Goal: Find specific page/section: Find specific page/section

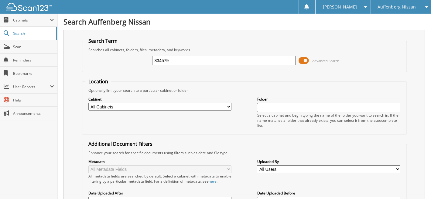
type input "834579"
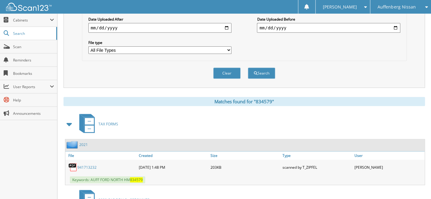
scroll to position [286, 0]
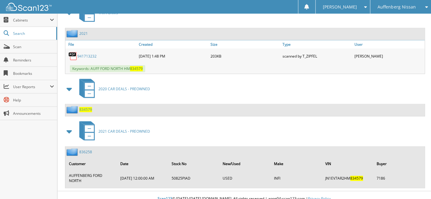
click at [86, 107] on span "834579" at bounding box center [85, 109] width 13 height 5
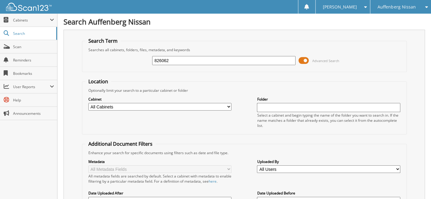
type input "826062"
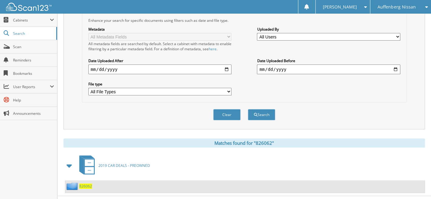
scroll to position [140, 0]
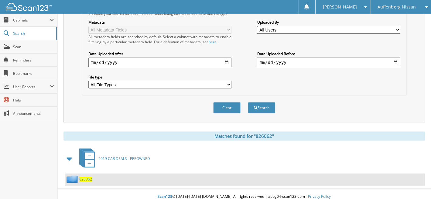
click at [83, 177] on span "826062" at bounding box center [85, 179] width 13 height 5
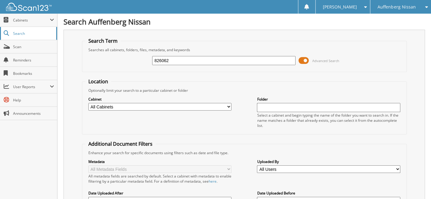
type input "826062"
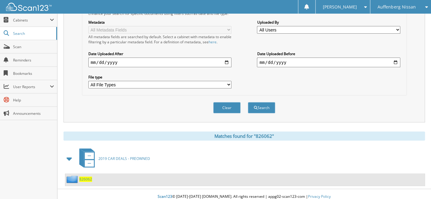
click at [86, 177] on span "826062" at bounding box center [85, 179] width 13 height 5
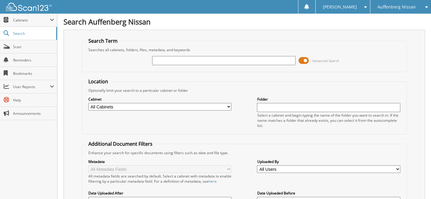
click at [184, 60] on input "text" at bounding box center [223, 60] width 143 height 9
type input "710846"
click at [172, 58] on input "710846" at bounding box center [223, 60] width 143 height 9
type input "710864"
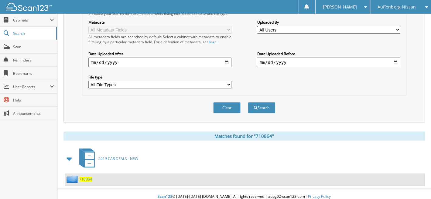
click at [90, 177] on span "710864" at bounding box center [85, 179] width 13 height 5
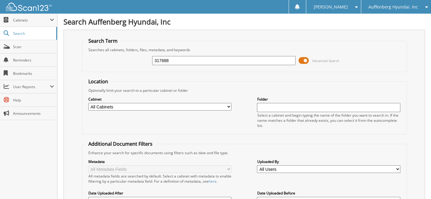
type input "317688"
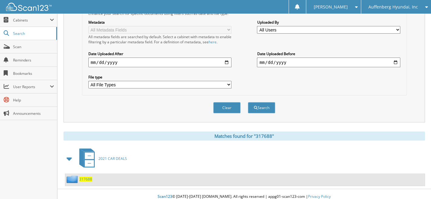
click at [82, 177] on span "317688" at bounding box center [85, 179] width 13 height 5
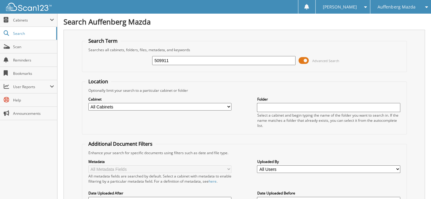
type input "509911"
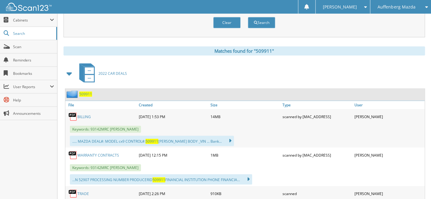
scroll to position [263, 0]
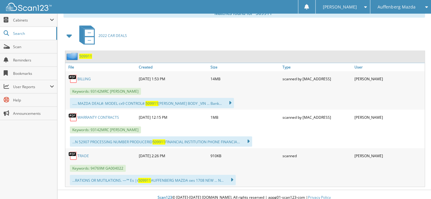
click at [86, 54] on span "509911" at bounding box center [85, 56] width 13 height 5
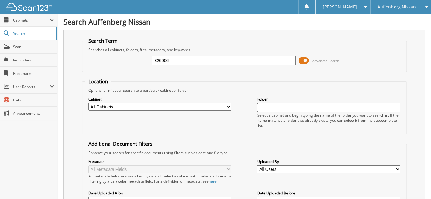
type input "826006"
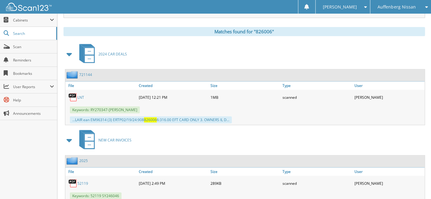
scroll to position [310, 0]
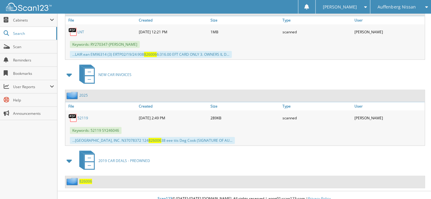
click at [87, 179] on span "826006" at bounding box center [85, 181] width 13 height 5
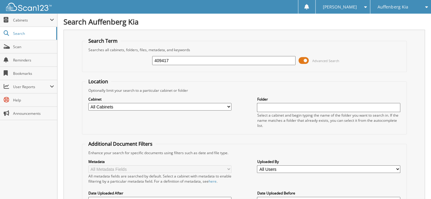
type input "409417"
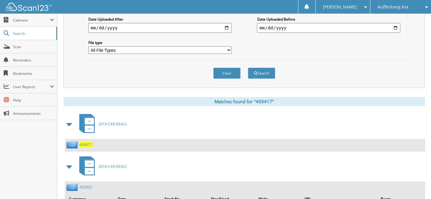
click at [82, 142] on span "409417" at bounding box center [85, 144] width 13 height 5
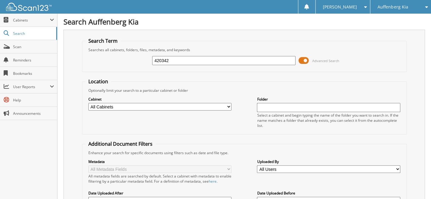
type input "420342"
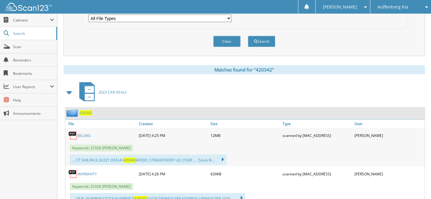
scroll to position [344, 0]
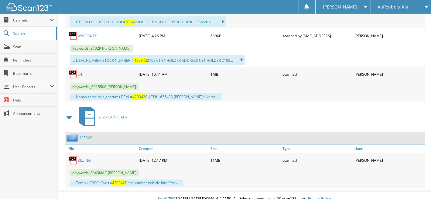
click at [86, 135] on link "425342" at bounding box center [85, 137] width 13 height 5
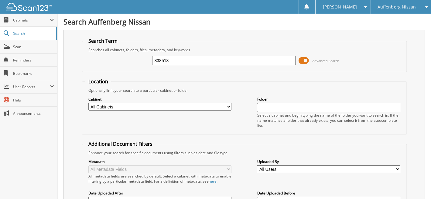
type input "838518"
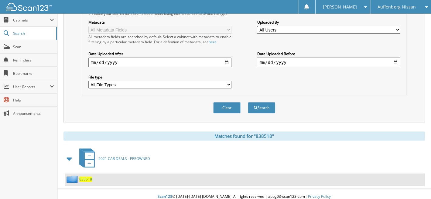
click at [85, 177] on span "838518" at bounding box center [85, 179] width 13 height 5
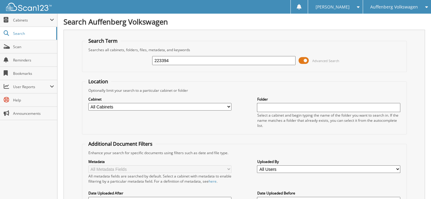
type input "223394"
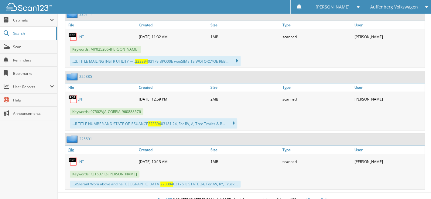
scroll to position [235, 0]
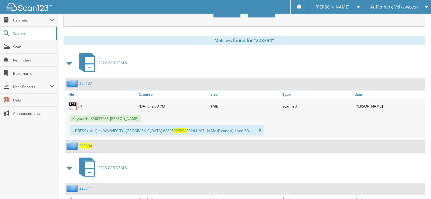
click at [89, 144] on span "223394" at bounding box center [85, 146] width 13 height 5
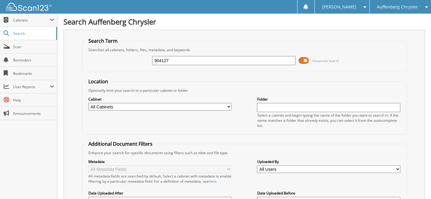
type input "904127"
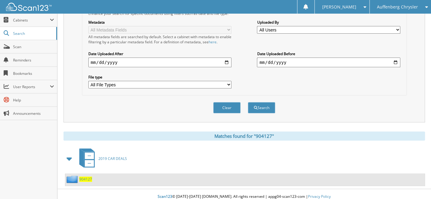
click at [87, 177] on span "904127" at bounding box center [85, 179] width 13 height 5
